Goal: Task Accomplishment & Management: Use online tool/utility

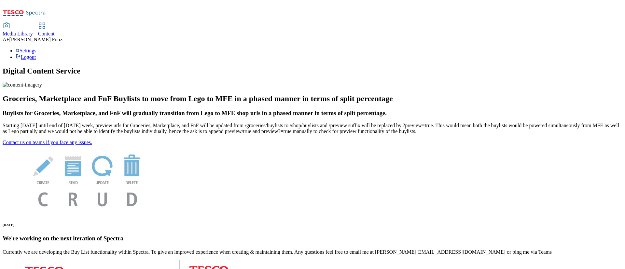
click at [55, 31] on span "Content" at bounding box center [46, 34] width 17 height 6
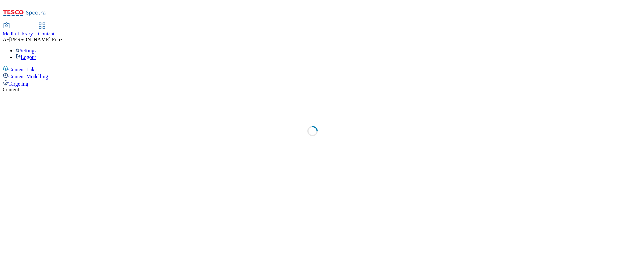
select select "ghs-[GEOGRAPHIC_DATA]"
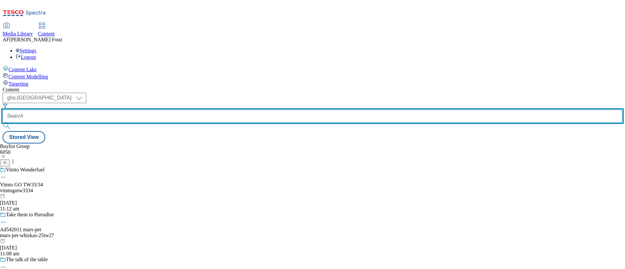
click at [163, 110] on input "text" at bounding box center [313, 116] width 620 height 13
click at [148, 110] on input "text" at bounding box center [313, 116] width 620 height 13
paste input "TUK012169"
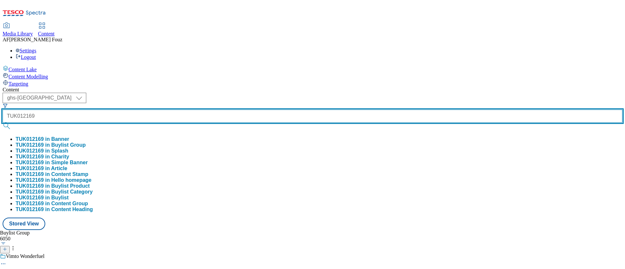
type input "TUK012169"
click at [3, 123] on button "submit" at bounding box center [7, 126] width 9 height 7
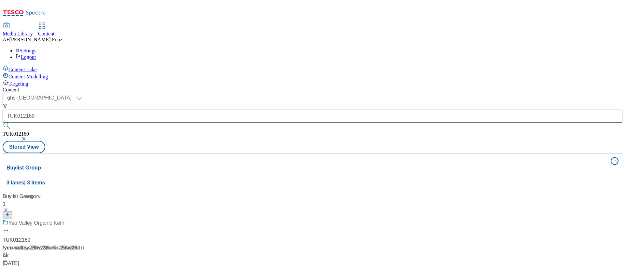
click at [246, 87] on div "Content" at bounding box center [313, 90] width 620 height 6
click at [77, 245] on span "/ kefir-25tw28" at bounding box center [62, 248] width 32 height 6
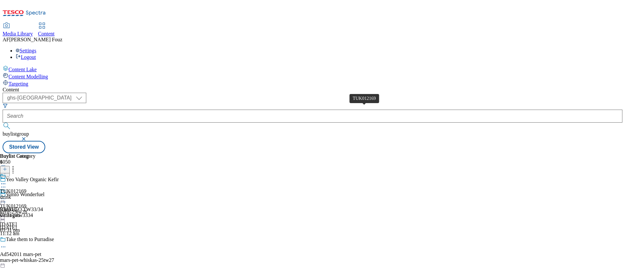
click at [26, 188] on span "TUK012169" at bounding box center [13, 191] width 26 height 6
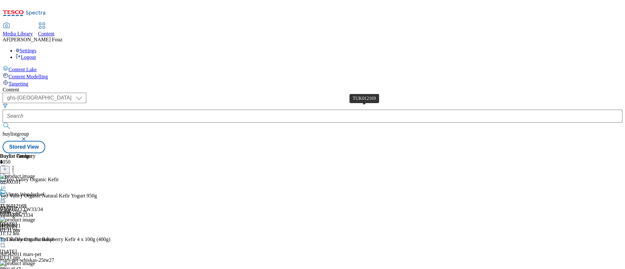
click at [26, 203] on span "TUK012169" at bounding box center [13, 206] width 26 height 6
click at [7, 196] on icon at bounding box center [3, 199] width 7 height 7
click at [41, 269] on span "Un-publish" at bounding box center [30, 272] width 21 height 5
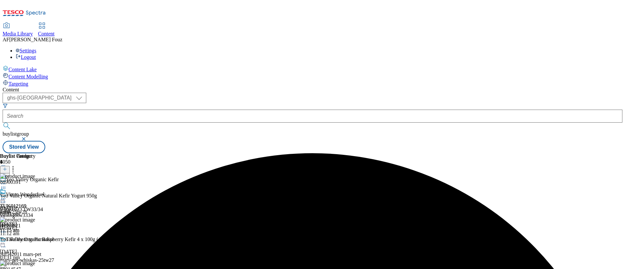
click at [7, 196] on icon at bounding box center [3, 199] width 7 height 7
click at [42, 248] on span "Un-preview" at bounding box center [31, 250] width 22 height 5
click at [7, 167] on icon at bounding box center [5, 169] width 5 height 5
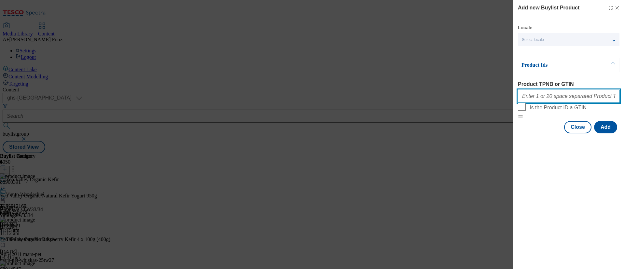
click at [560, 98] on input "Product TPNB or GTIN" at bounding box center [569, 96] width 102 height 13
paste input "90857531 88900391 85926745 88914547 88906465 86584507 90784196 96533692"
type input "90857531 88900391 85926745 88914547 88906465 86584507 90784196 96533692"
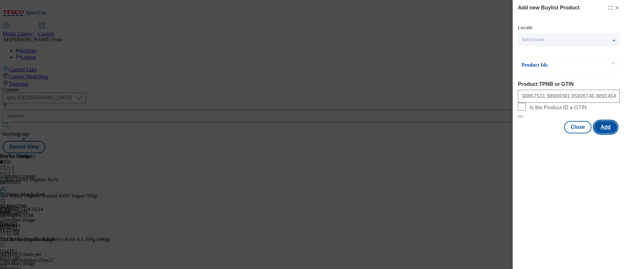
click at [606, 133] on button "Add" at bounding box center [605, 127] width 23 height 12
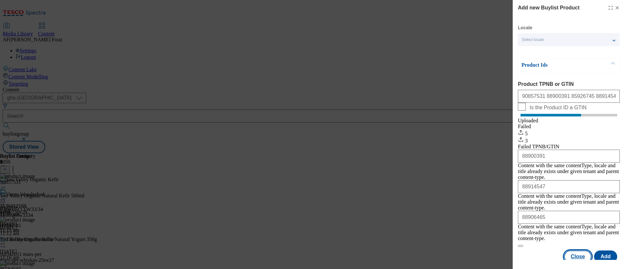
click at [584, 251] on button "Close" at bounding box center [577, 257] width 27 height 12
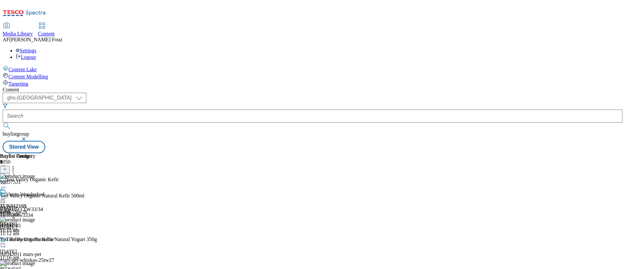
scroll to position [399, 0]
click at [16, 165] on icon at bounding box center [13, 168] width 7 height 7
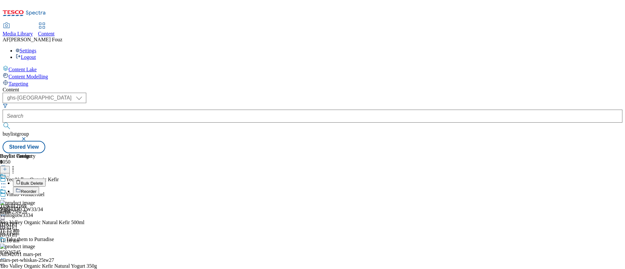
click at [36, 189] on span "Reorder" at bounding box center [29, 191] width 16 height 5
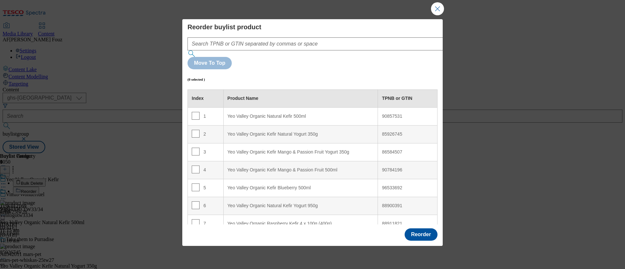
scroll to position [28, 0]
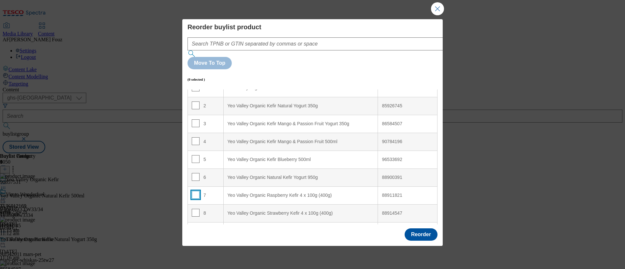
click at [196, 191] on input "Modal" at bounding box center [196, 195] width 8 height 8
checkbox input "true"
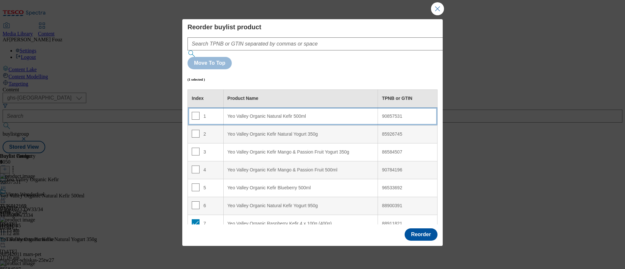
click at [293, 114] on div "Yeo Valley Organic Natural Kefir 500ml" at bounding box center [301, 117] width 146 height 6
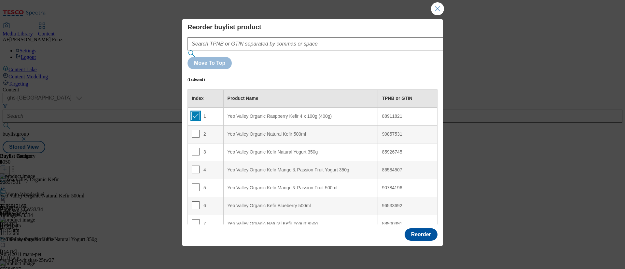
click at [193, 112] on input "Modal" at bounding box center [196, 116] width 8 height 8
checkbox input "false"
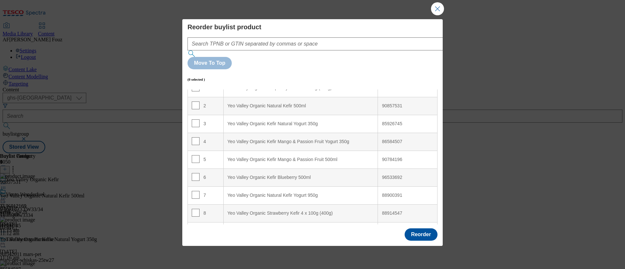
click at [191, 204] on td "8" at bounding box center [206, 213] width 36 height 18
click at [195, 209] on input "Modal" at bounding box center [196, 213] width 8 height 8
checkbox input "true"
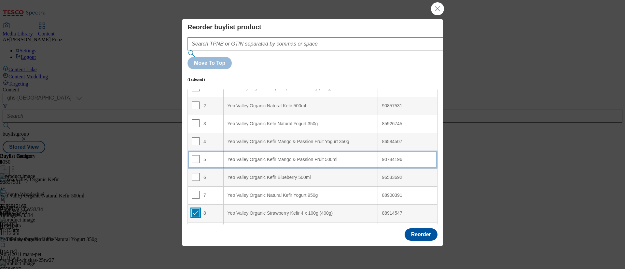
scroll to position [0, 0]
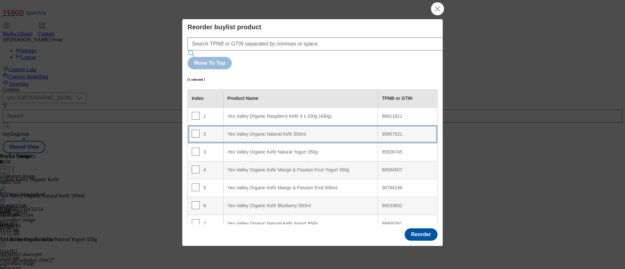
click at [272, 132] on div "Yeo Valley Organic Natural Kefir 500ml" at bounding box center [301, 135] width 146 height 6
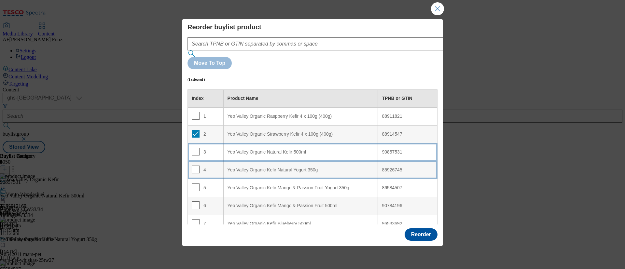
scroll to position [28, 0]
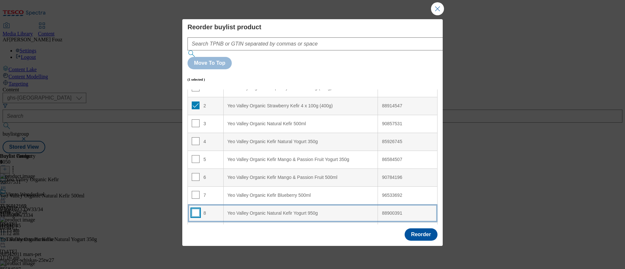
click at [194, 209] on input "Modal" at bounding box center [196, 213] width 8 height 8
checkbox input "true"
click at [196, 227] on input "Modal" at bounding box center [196, 231] width 8 height 8
checkbox input "true"
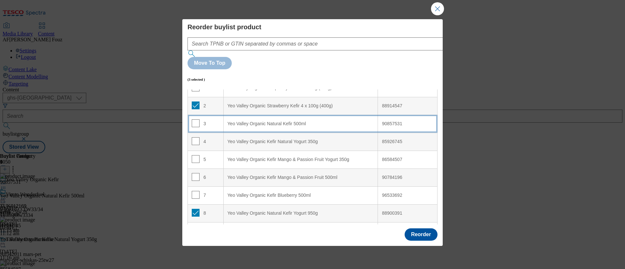
click at [258, 121] on div "Yeo Valley Organic Natural Kefir 500ml" at bounding box center [301, 124] width 146 height 6
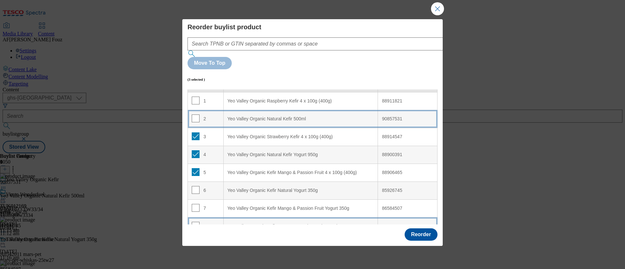
scroll to position [0, 0]
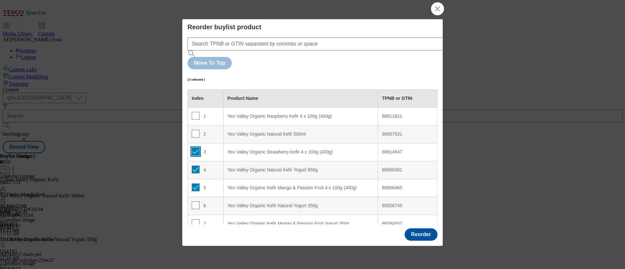
click at [197, 148] on input "Modal" at bounding box center [196, 152] width 8 height 8
checkbox input "false"
drag, startPoint x: 197, startPoint y: 145, endPoint x: 196, endPoint y: 157, distance: 11.8
click at [196, 157] on tbody "1 Yeo Valley Organic Raspberry Kefir 4 x 100g (400g) 88911821 2 Yeo Valley Orga…" at bounding box center [313, 187] width 250 height 161
click at [194, 184] on input "Modal" at bounding box center [196, 188] width 8 height 8
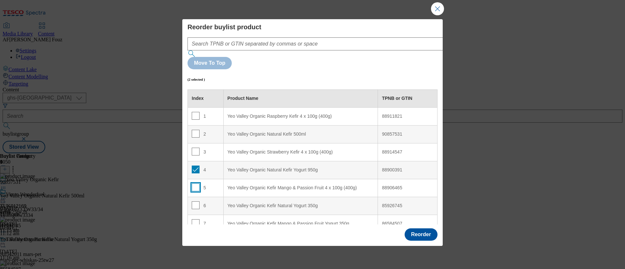
checkbox input "false"
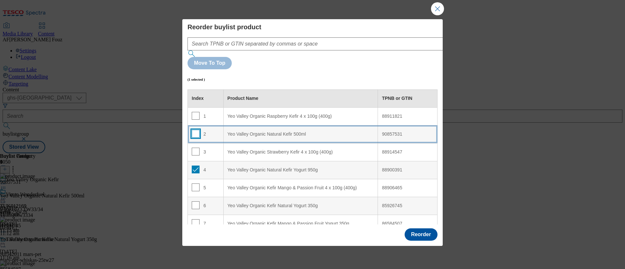
click at [195, 130] on input "Modal" at bounding box center [196, 134] width 8 height 8
checkbox input "true"
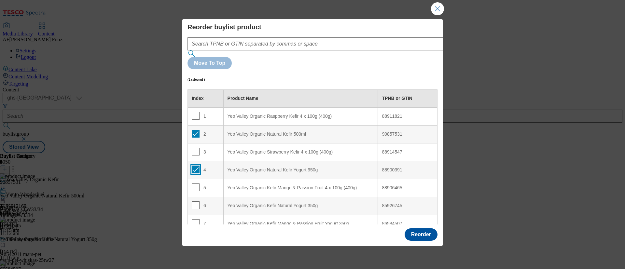
click at [196, 166] on input "Modal" at bounding box center [196, 170] width 8 height 8
checkbox input "false"
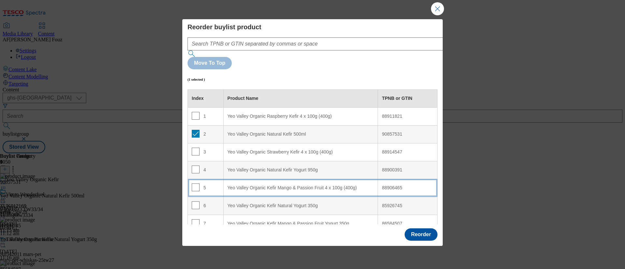
click at [249, 185] on div "Yeo Valley Organic Kefir Mango & Passion Fruit 4 x 100g (400g)" at bounding box center [301, 188] width 146 height 6
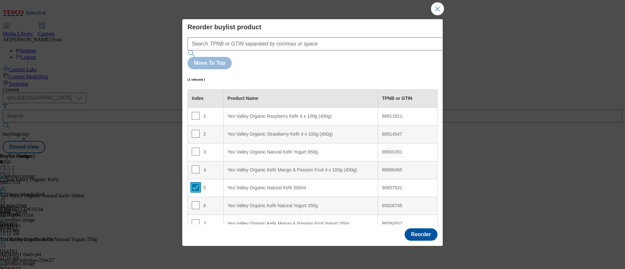
click at [197, 184] on input "Modal" at bounding box center [196, 188] width 8 height 8
checkbox input "false"
click at [193, 148] on input "Modal" at bounding box center [196, 152] width 8 height 8
checkbox input "true"
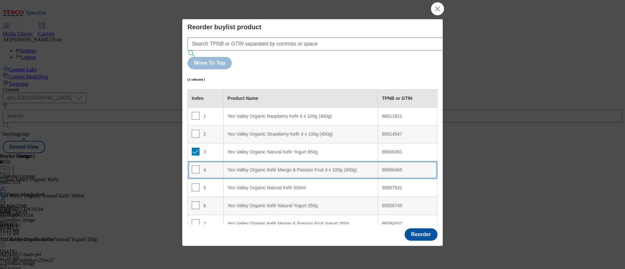
click at [274, 167] on div "Yeo Valley Organic Kefir Mango & Passion Fruit 4 x 100g (400g)" at bounding box center [301, 170] width 146 height 6
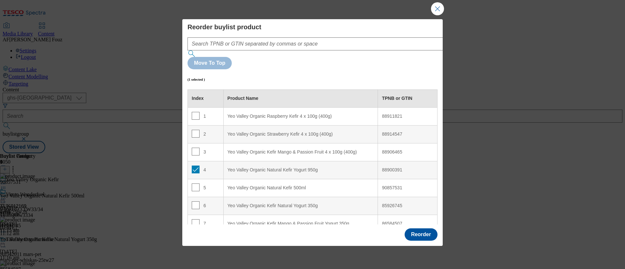
click at [357, 69] on div "(1 selected )" at bounding box center [312, 79] width 250 height 20
click at [416, 228] on button "Reorder" at bounding box center [421, 234] width 33 height 12
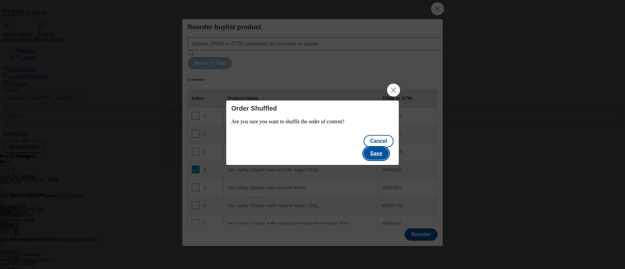
click at [386, 151] on button "Save" at bounding box center [376, 153] width 25 height 12
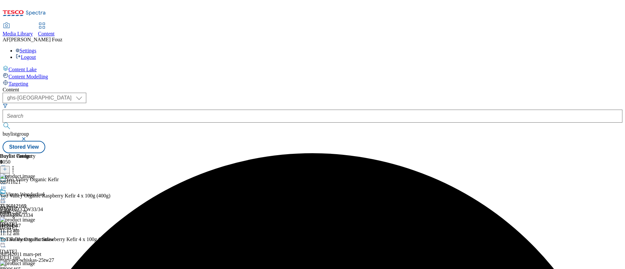
click at [7, 196] on icon at bounding box center [3, 199] width 7 height 7
click at [35, 240] on span "Preview" at bounding box center [27, 242] width 15 height 5
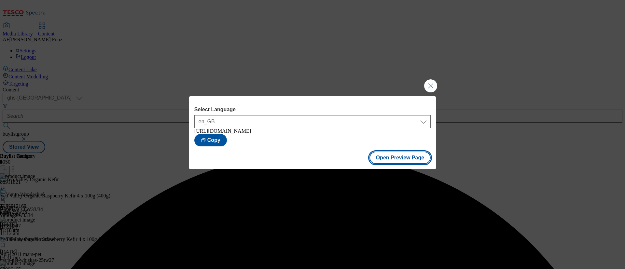
click at [403, 156] on button "Open Preview Page" at bounding box center [400, 158] width 62 height 12
click at [429, 79] on button "Close Modal" at bounding box center [430, 85] width 13 height 13
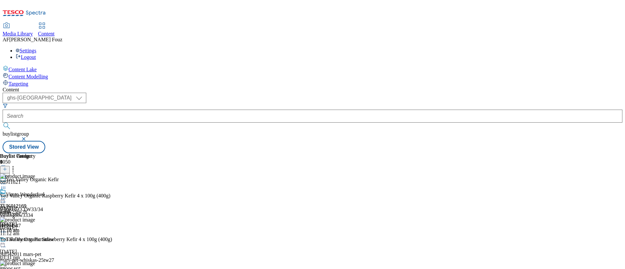
click at [16, 165] on icon at bounding box center [13, 168] width 7 height 7
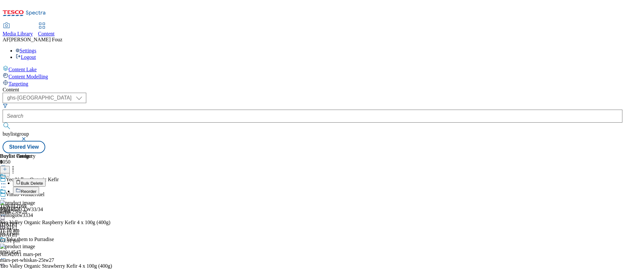
scroll to position [96, 0]
click at [138, 187] on li "Reorder" at bounding box center [75, 191] width 125 height 8
click at [36, 189] on span "Reorder" at bounding box center [29, 191] width 16 height 5
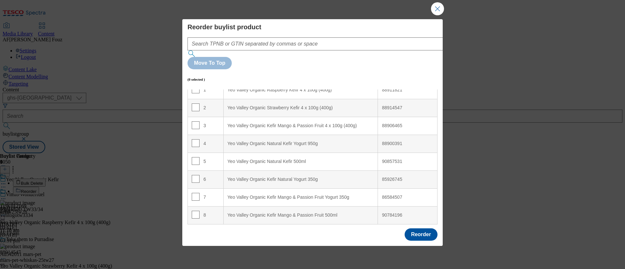
scroll to position [28, 0]
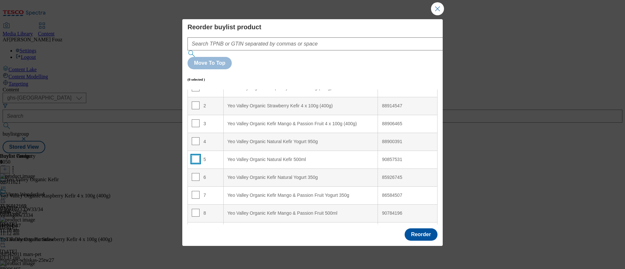
click at [197, 155] on input "Modal" at bounding box center [196, 159] width 8 height 8
checkbox input "true"
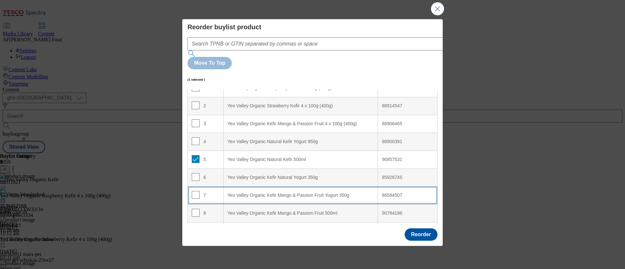
click at [306, 193] on div "Yeo Valley Organic Kefir Mango & Passion Fruit Yogurt 350g" at bounding box center [301, 196] width 146 height 6
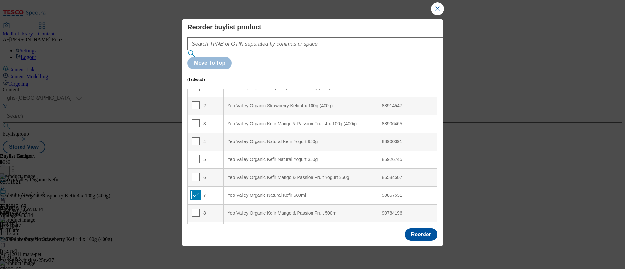
click at [194, 191] on input "Modal" at bounding box center [196, 195] width 8 height 8
click at [196, 191] on input "Modal" at bounding box center [196, 195] width 8 height 8
checkbox input "true"
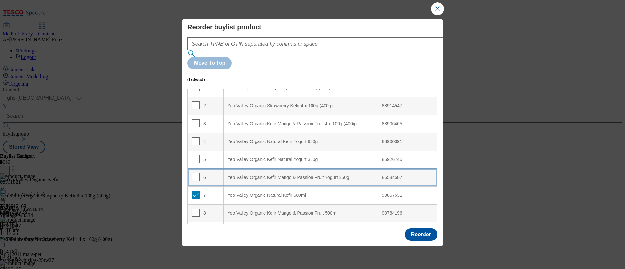
click at [233, 175] on div "Yeo Valley Organic Kefir Mango & Passion Fruit Yogurt 350g" at bounding box center [301, 178] width 146 height 6
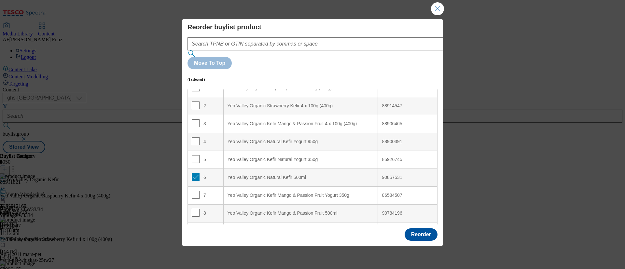
click at [405, 228] on div "Reorder" at bounding box center [421, 234] width 33 height 12
click at [422, 228] on button "Reorder" at bounding box center [421, 234] width 33 height 12
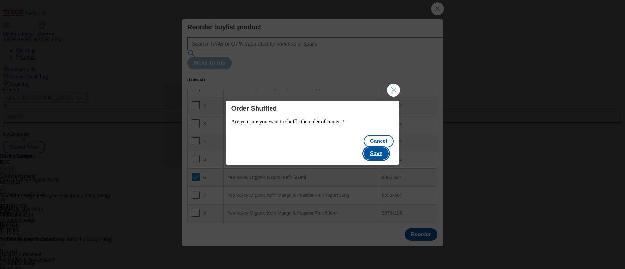
click at [381, 151] on button "Save" at bounding box center [376, 153] width 25 height 12
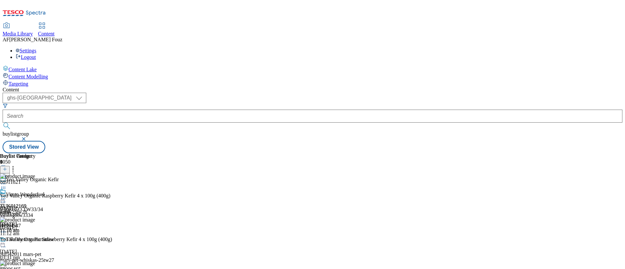
scroll to position [0, 0]
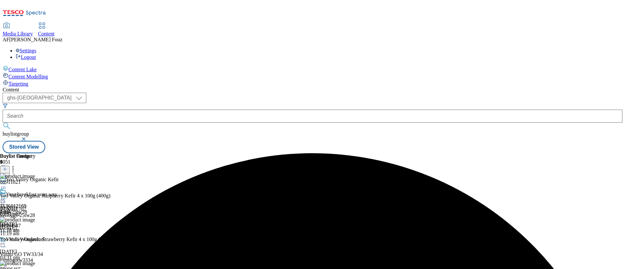
click at [7, 196] on icon at bounding box center [3, 199] width 7 height 7
click at [54, 255] on span "Open Preview Url" at bounding box center [37, 257] width 34 height 5
click at [35, 188] on div at bounding box center [17, 195] width 35 height 15
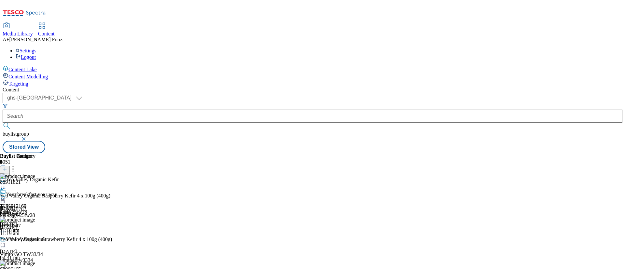
click at [7, 196] on icon at bounding box center [3, 199] width 7 height 7
click at [42, 248] on span "Un-preview" at bounding box center [31, 250] width 22 height 5
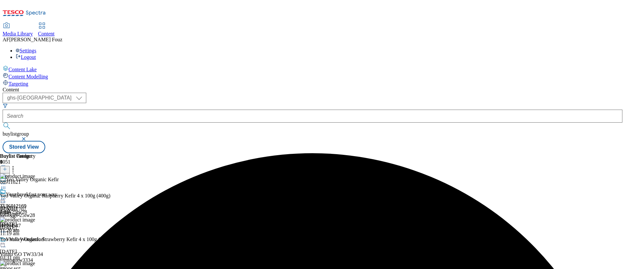
click at [7, 196] on icon at bounding box center [3, 199] width 7 height 7
click at [38, 239] on button "Preview" at bounding box center [25, 242] width 25 height 7
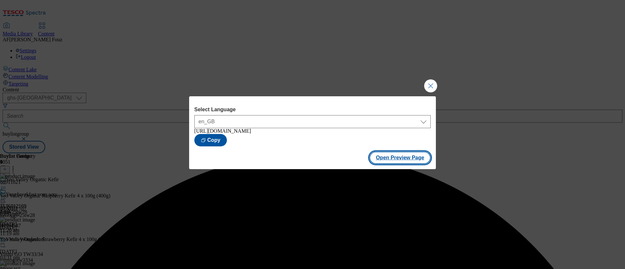
click at [403, 154] on button "Open Preview Page" at bounding box center [400, 158] width 62 height 12
click at [429, 81] on button "Close Modal" at bounding box center [430, 85] width 13 height 13
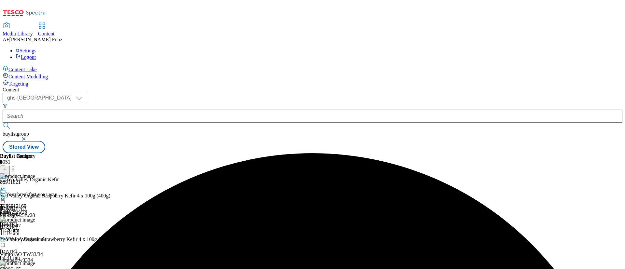
click at [7, 196] on icon at bounding box center [3, 199] width 7 height 7
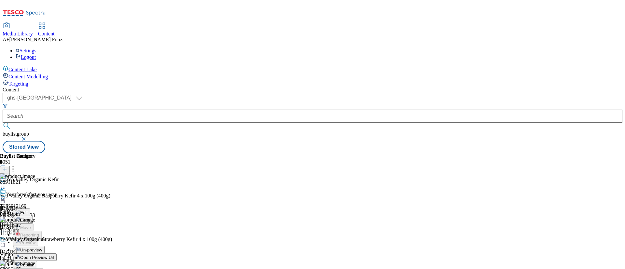
click at [37, 261] on button "Publish" at bounding box center [25, 264] width 24 height 7
click at [35, 196] on div at bounding box center [17, 200] width 35 height 8
click at [44, 269] on button "Un-publish" at bounding box center [28, 272] width 31 height 7
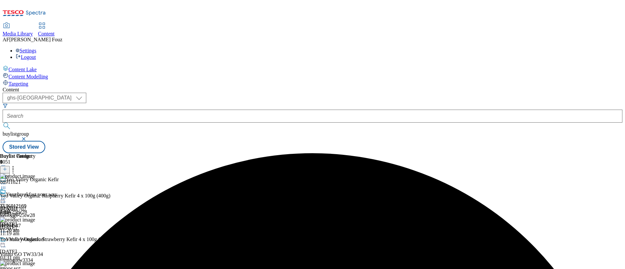
click at [7, 167] on icon at bounding box center [5, 169] width 5 height 5
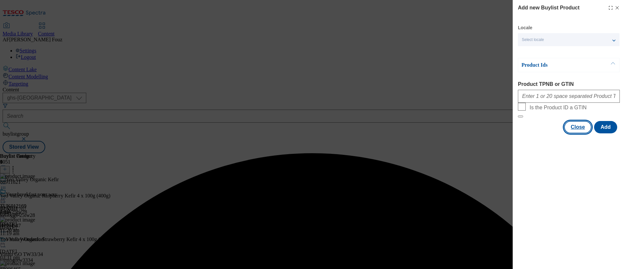
click at [574, 133] on button "Close" at bounding box center [577, 127] width 27 height 12
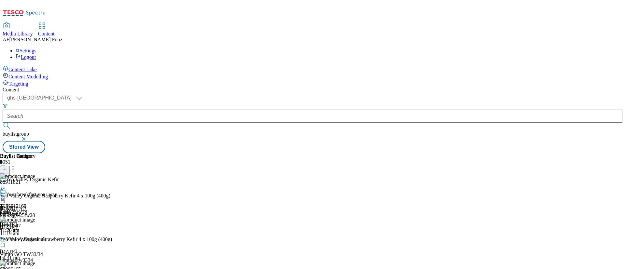
click at [16, 165] on icon at bounding box center [13, 168] width 7 height 7
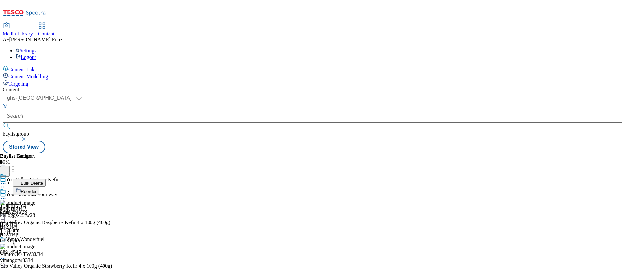
click at [36, 189] on span "Reorder" at bounding box center [29, 191] width 16 height 5
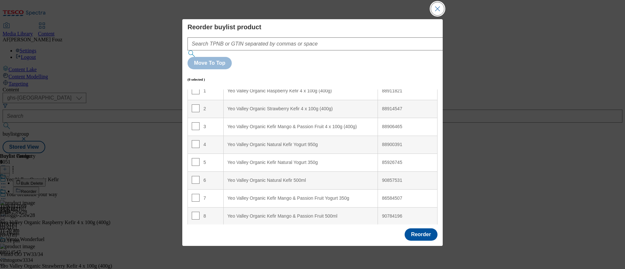
scroll to position [28, 0]
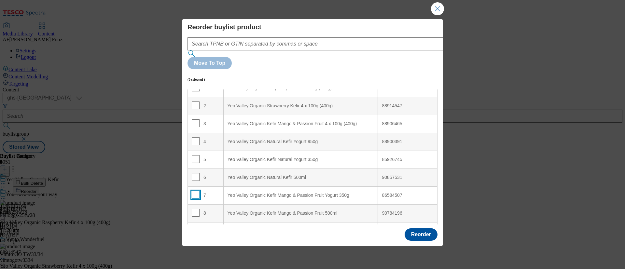
click at [197, 191] on input "Modal" at bounding box center [196, 195] width 8 height 8
checkbox input "true"
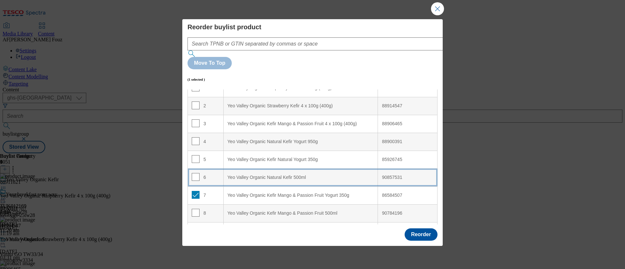
click at [290, 169] on 500ml "Yeo Valley Organic Natural Kefir 500ml" at bounding box center [300, 178] width 155 height 18
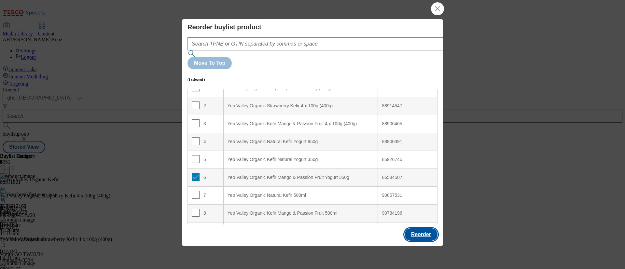
click at [425, 233] on button "Reorder" at bounding box center [421, 234] width 33 height 12
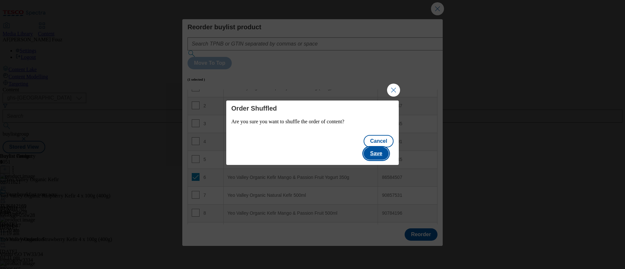
click at [382, 147] on button "Save" at bounding box center [376, 153] width 25 height 12
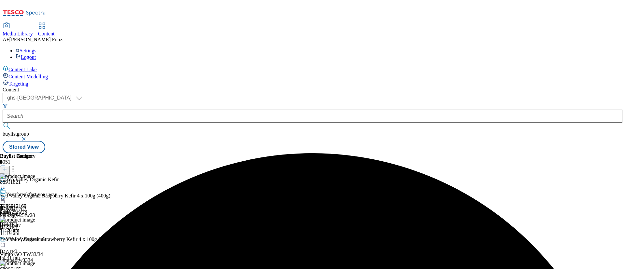
click at [7, 196] on icon at bounding box center [3, 199] width 7 height 7
click at [42, 248] on span "Un-preview" at bounding box center [31, 250] width 22 height 5
click at [7, 196] on icon at bounding box center [3, 199] width 7 height 7
click at [35, 240] on span "Preview" at bounding box center [27, 242] width 15 height 5
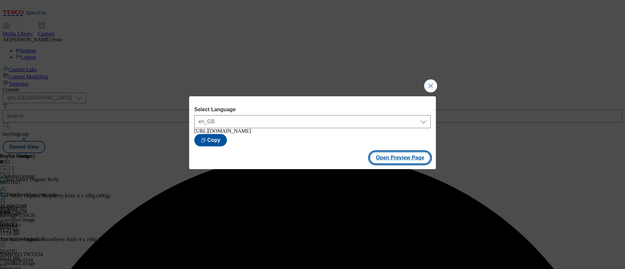
click at [394, 160] on button "Open Preview Page" at bounding box center [400, 158] width 62 height 12
click at [429, 84] on button "Close Modal" at bounding box center [430, 85] width 13 height 13
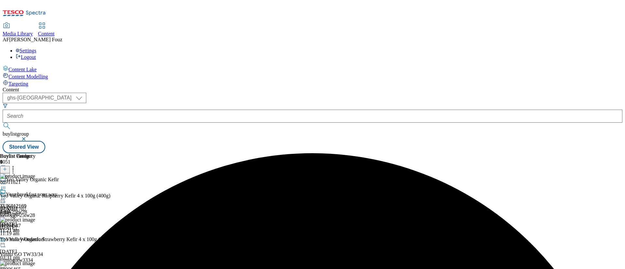
click at [7, 196] on icon at bounding box center [3, 199] width 7 height 7
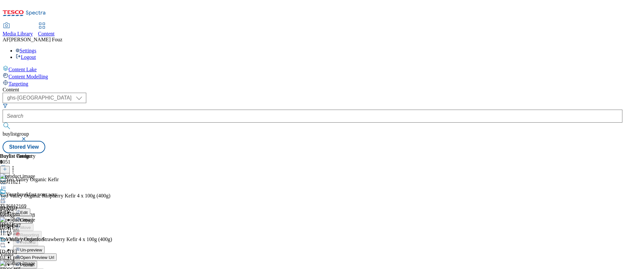
click at [37, 261] on button "Publish" at bounding box center [25, 264] width 24 height 7
click at [35, 196] on div at bounding box center [17, 200] width 35 height 8
click at [422, 153] on div "Buylist Category 1 Edit Copy Move Reporting Preview Un-preview Open Preview Url…" at bounding box center [313, 153] width 620 height 0
click at [7, 196] on icon at bounding box center [3, 199] width 7 height 7
click at [57, 254] on button "Open Preview Url" at bounding box center [35, 257] width 44 height 7
